Goal: Complete application form

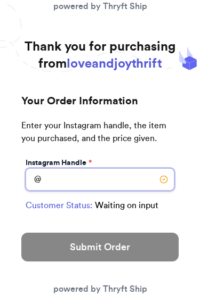
click at [142, 175] on input "Instagram Handle *" at bounding box center [100, 179] width 149 height 22
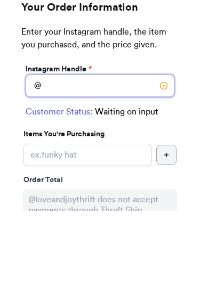
type input "@"
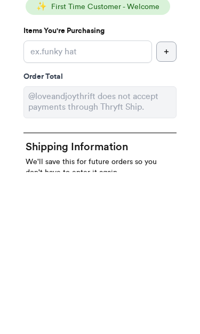
scroll to position [40, 0]
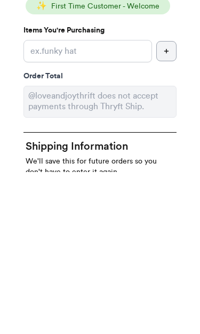
type input "justgeorgiehere"
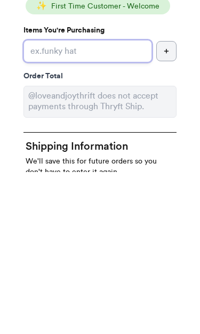
click at [134, 202] on input "Instagram Handle *" at bounding box center [87, 213] width 128 height 22
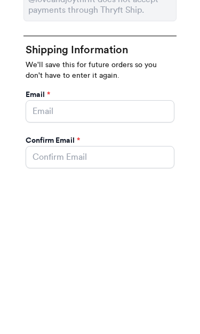
type input "Shoes"
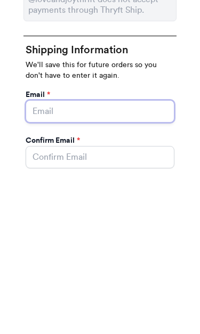
click at [145, 259] on input "Instagram Handle *" at bounding box center [100, 270] width 149 height 22
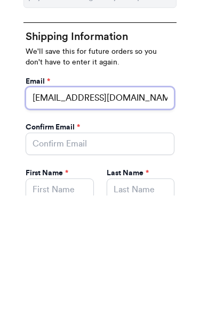
type input "[EMAIL_ADDRESS][DOMAIN_NAME]"
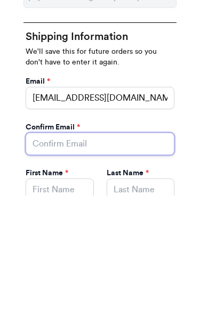
click at [42, 271] on input "Instagram Handle *" at bounding box center [100, 282] width 149 height 22
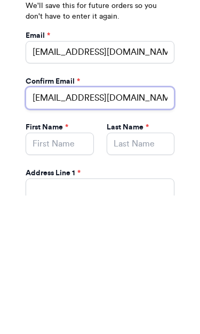
type input "[EMAIL_ADDRESS][DOMAIN_NAME]"
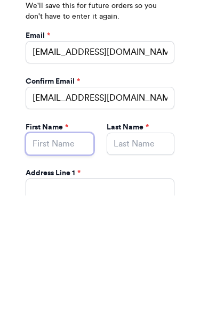
click at [72, 271] on input "Instagram Handle *" at bounding box center [60, 282] width 68 height 22
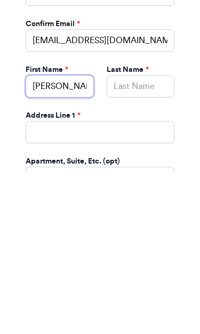
type input "[PERSON_NAME]"
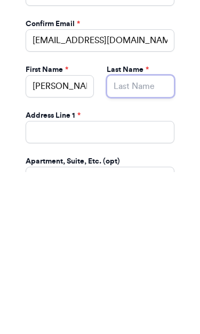
click at [157, 237] on input "Instagram Handle *" at bounding box center [140, 248] width 68 height 22
type input "[PERSON_NAME]"
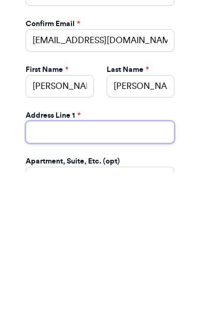
click at [153, 283] on input "Instagram Handle *" at bounding box center [100, 294] width 149 height 22
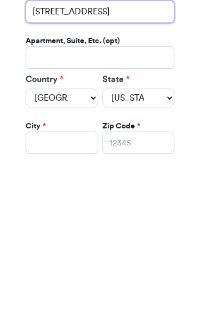
type input "[STREET_ADDRESS]"
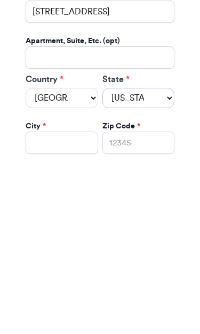
click at [154, 250] on select "[US_STATE] [US_STATE] [US_STATE] [US_STATE] [US_STATE] [US_STATE] [US_STATE] [U…" at bounding box center [138, 260] width 72 height 20
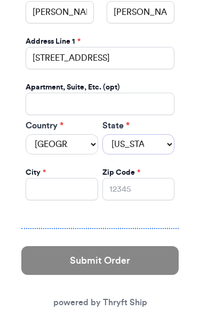
select select "FL"
click at [78, 187] on input "Instagram Handle *" at bounding box center [62, 189] width 72 height 22
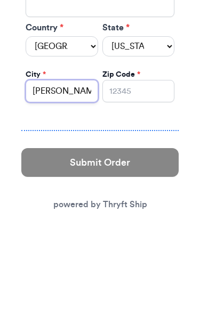
type input "[PERSON_NAME]"
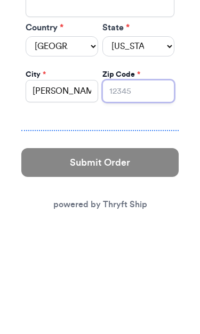
click at [150, 178] on input "Zip Code *" at bounding box center [138, 189] width 72 height 22
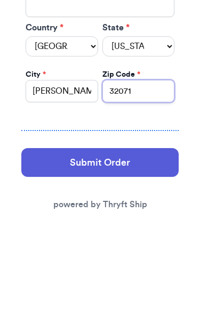
type input "32071"
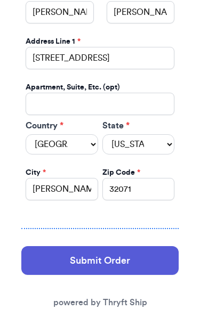
click at [160, 252] on button "Submit Order" at bounding box center [99, 260] width 157 height 29
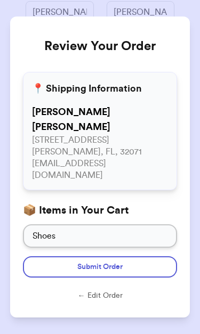
click at [199, 13] on div "Review Your Order 📍 Shipping Information [PERSON_NAME] [STREET_ADDRESS] [EMAIL_…" at bounding box center [100, 167] width 200 height 334
click at [148, 256] on button "Submit Order" at bounding box center [100, 266] width 154 height 21
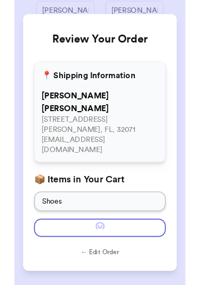
scroll to position [0, 0]
